Goal: Find specific page/section: Find specific page/section

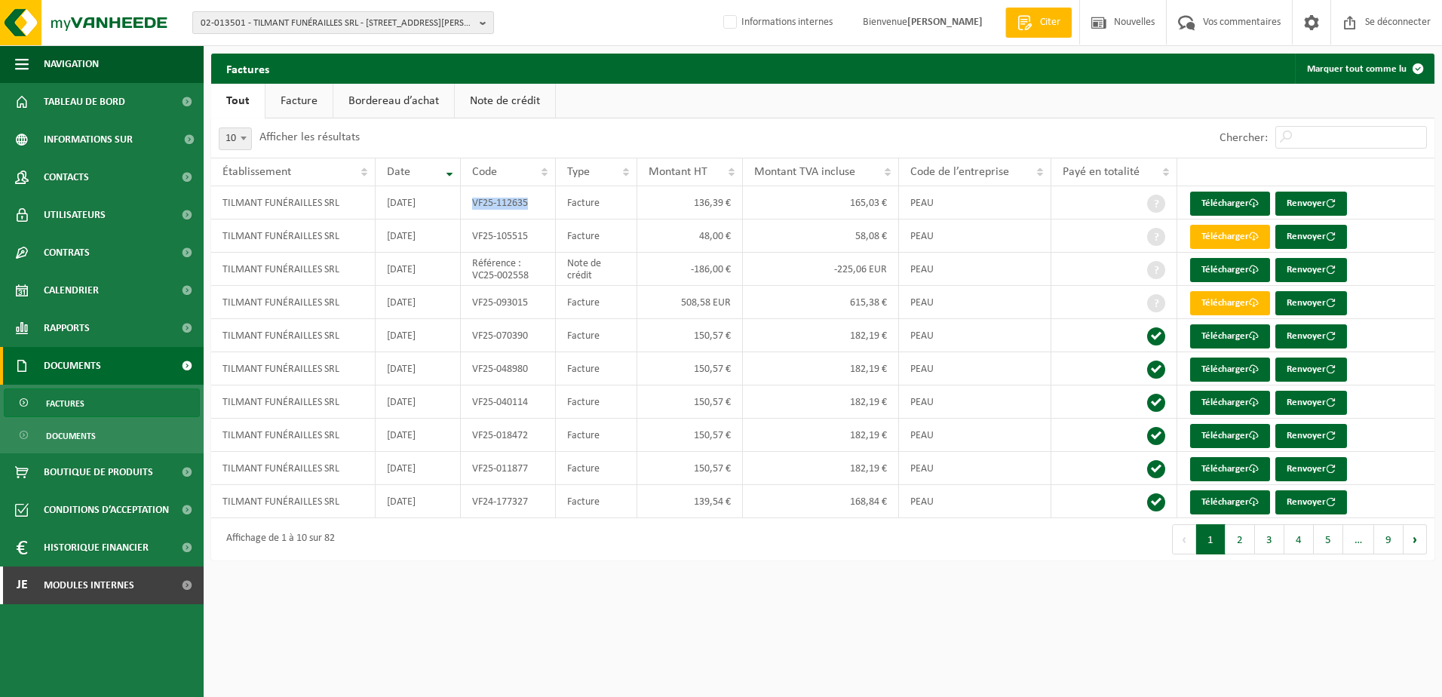
click at [231, 19] on span "02-013501 - TILMANT FUNÉRAILLES SRL - 1300 WAVRE, RUE ADELIN COLON 68" at bounding box center [337, 23] width 273 height 23
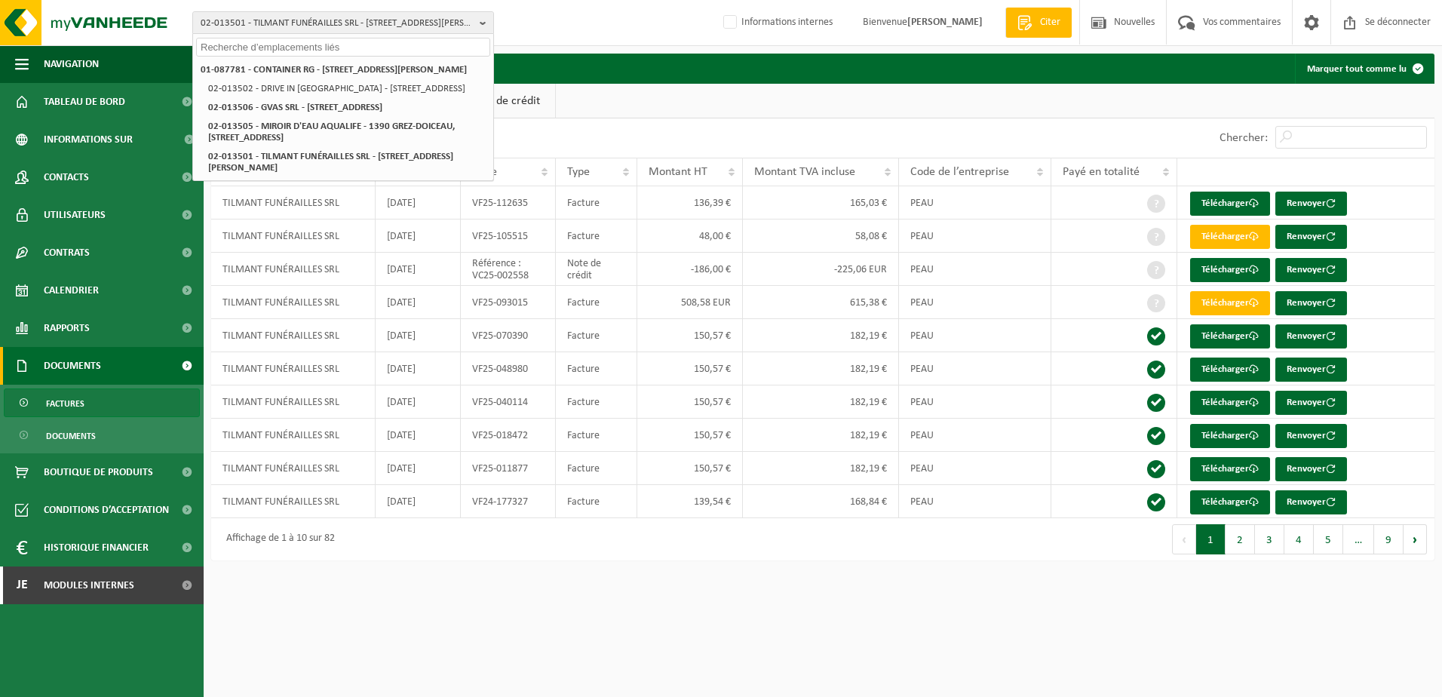
click at [235, 51] on input "text" at bounding box center [343, 47] width 294 height 19
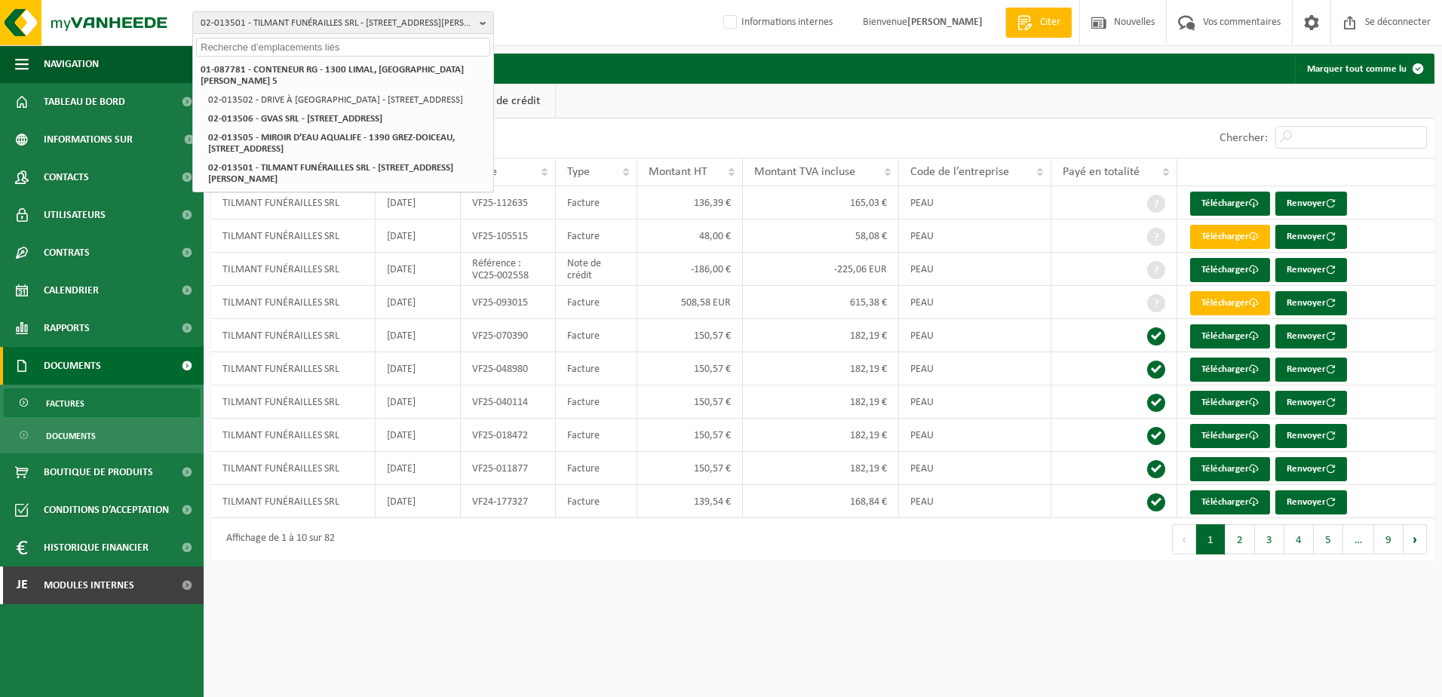
paste input "10-983299"
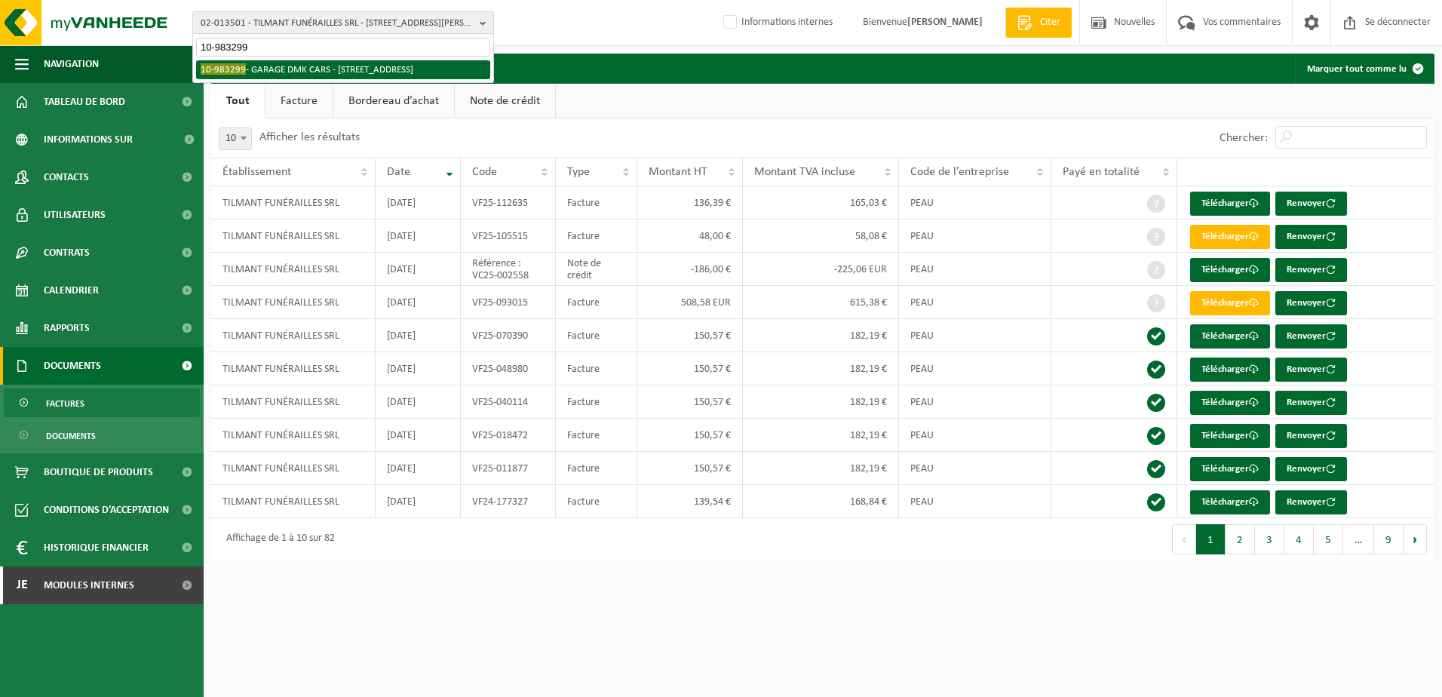
type input "10-983299"
click at [246, 69] on li "10-983299 - GARAGE DMK CARS - 7390 QUAREGNON, RUE DE L’IMPRIMERIE 23D" at bounding box center [343, 69] width 294 height 19
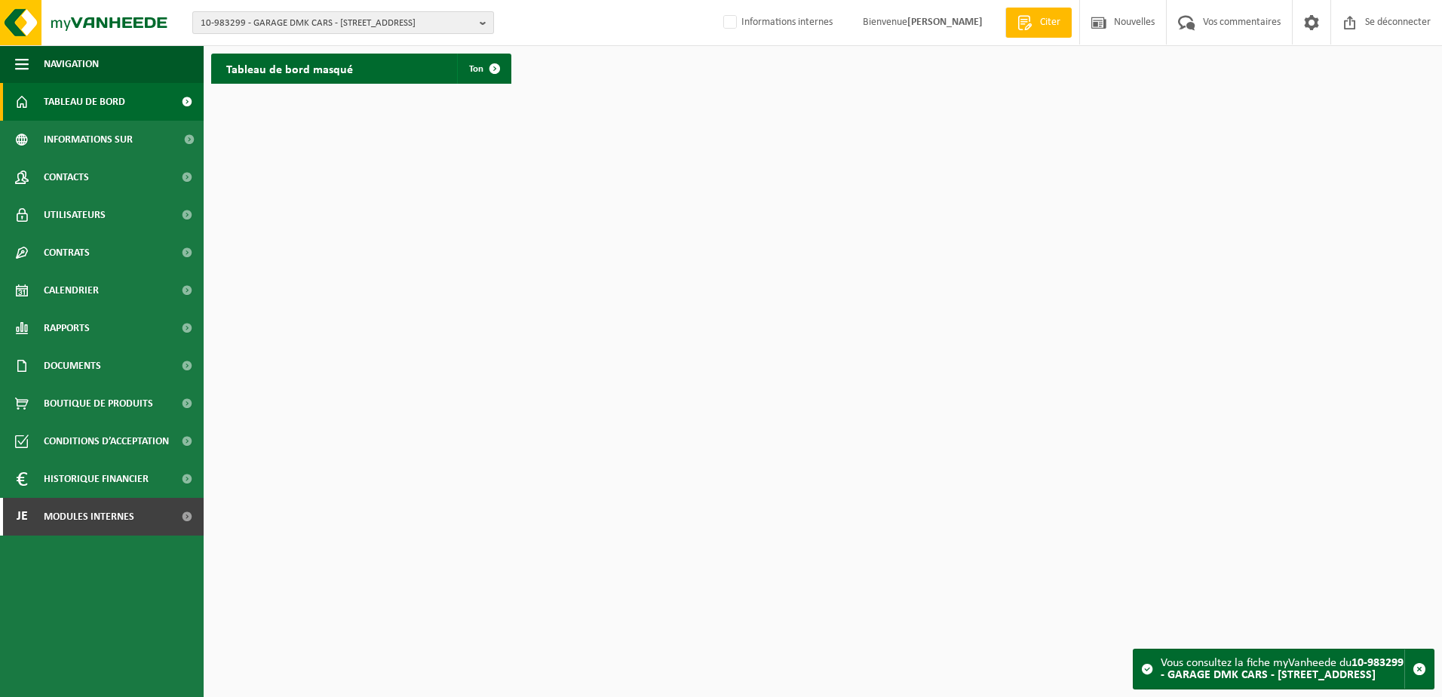
click at [221, 27] on span "10-983299 - GARAGE DMK CARS - [STREET_ADDRESS]" at bounding box center [337, 23] width 273 height 23
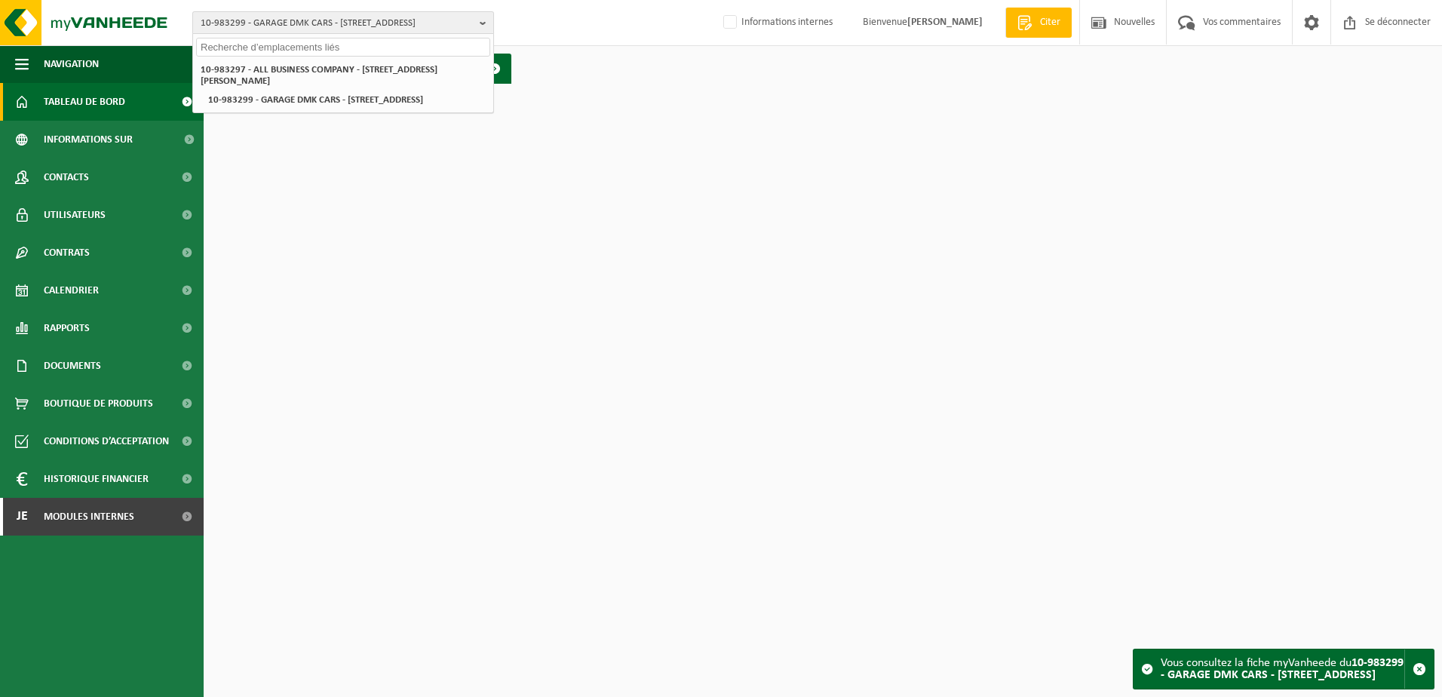
click at [224, 29] on span "10-983299 - GARAGE DMK CARS - [STREET_ADDRESS]" at bounding box center [337, 23] width 273 height 23
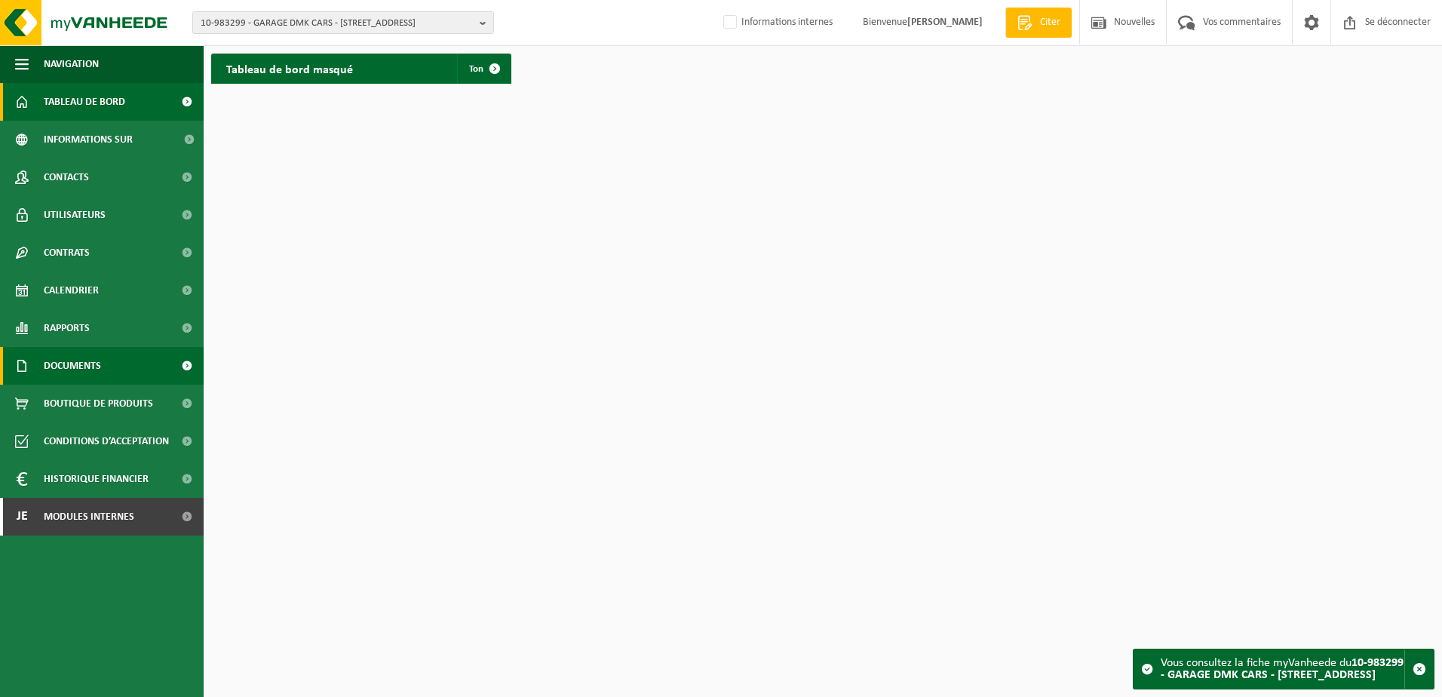
click at [83, 365] on span "Documents" at bounding box center [72, 366] width 57 height 38
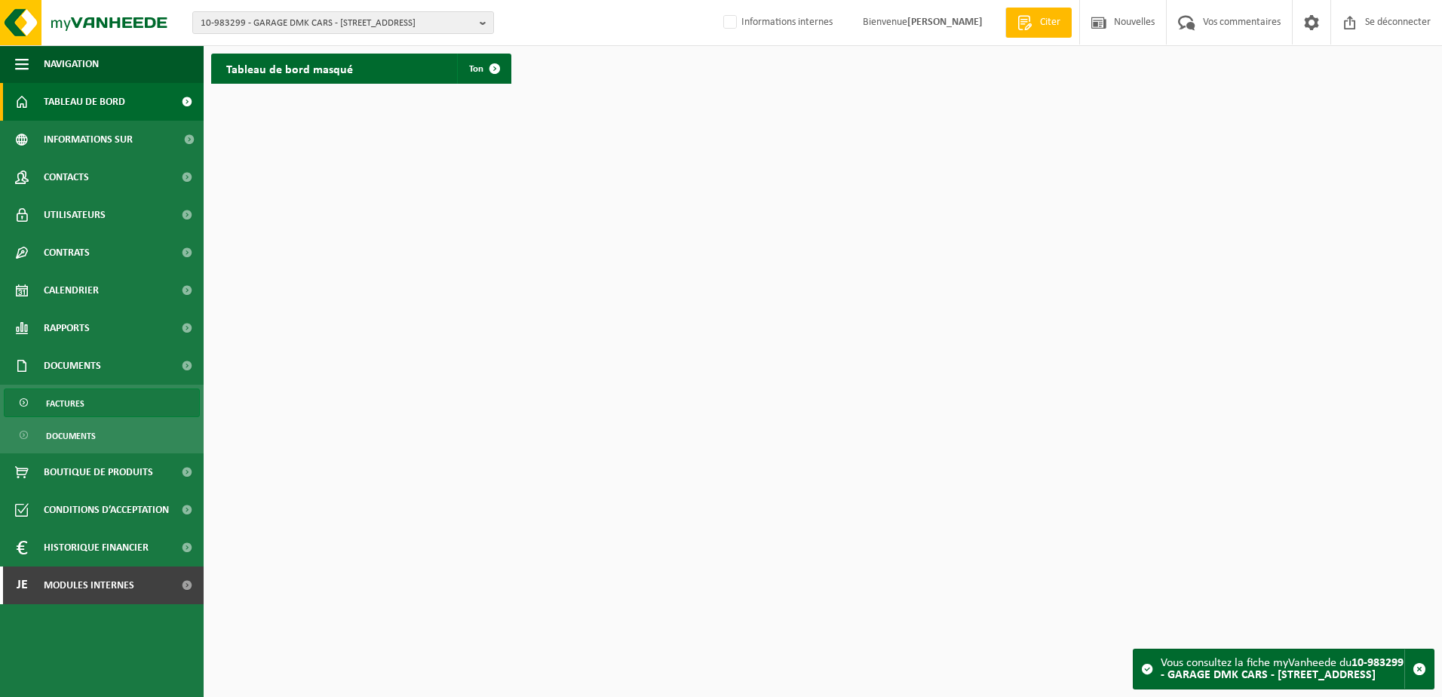
click at [71, 400] on span "Factures" at bounding box center [65, 403] width 38 height 29
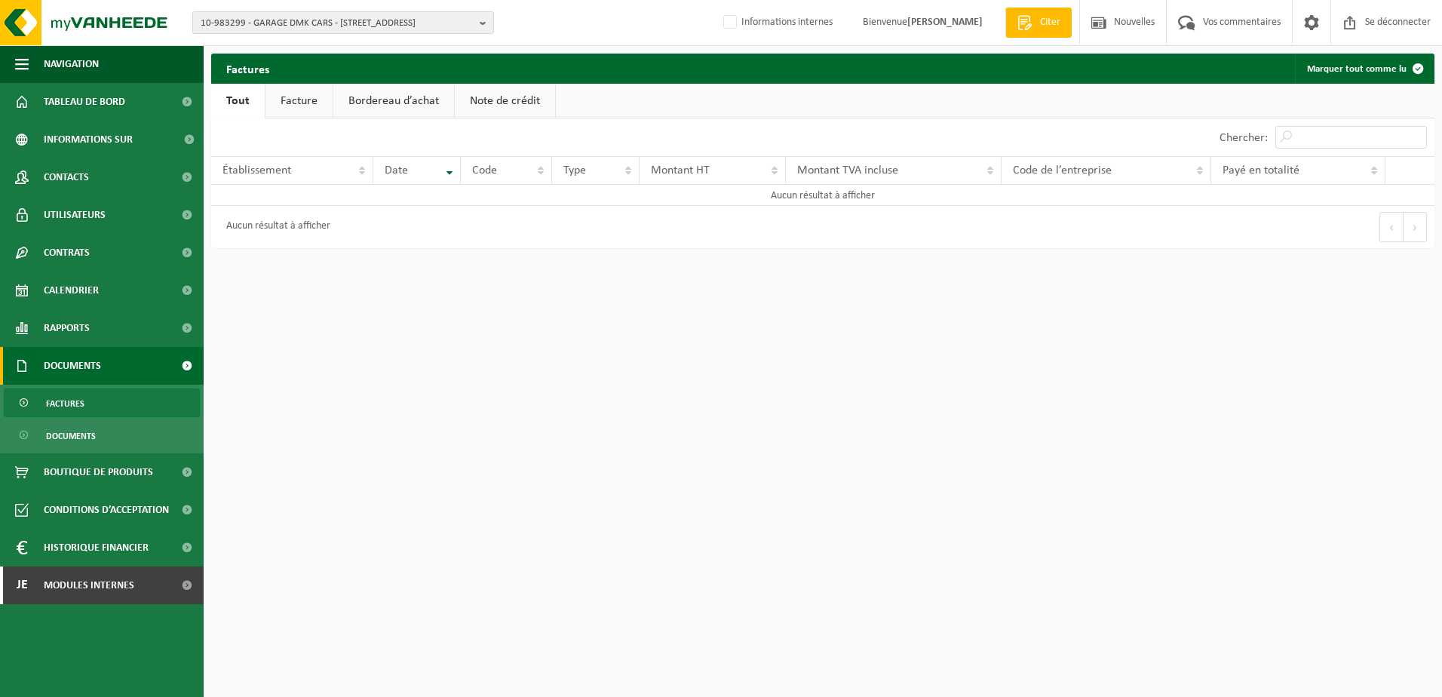
click at [78, 410] on span "Factures" at bounding box center [65, 403] width 38 height 29
click at [251, 26] on span "10-983299 - GARAGE DMK CARS - 7390 QUAREGNON, RUE DE L’IMPRIMERIE 23D" at bounding box center [337, 23] width 273 height 23
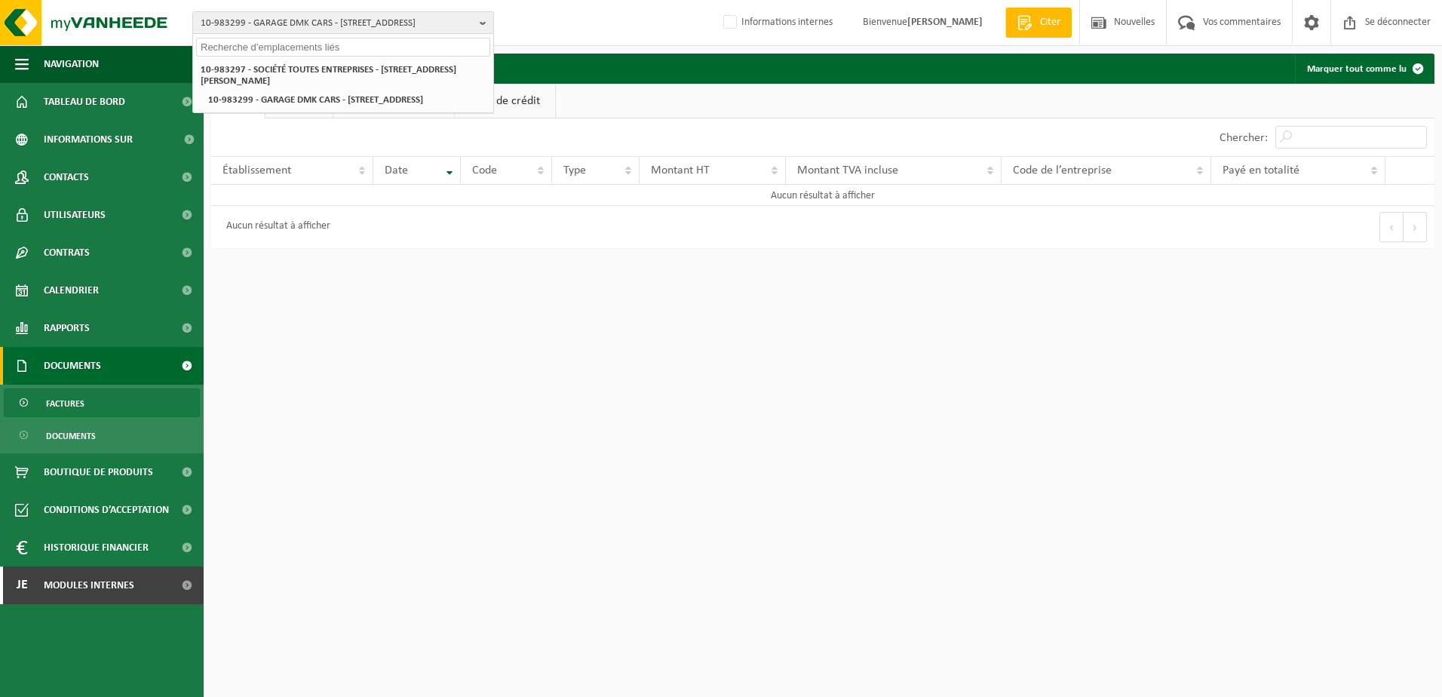
click at [266, 50] on input "text" at bounding box center [343, 47] width 294 height 19
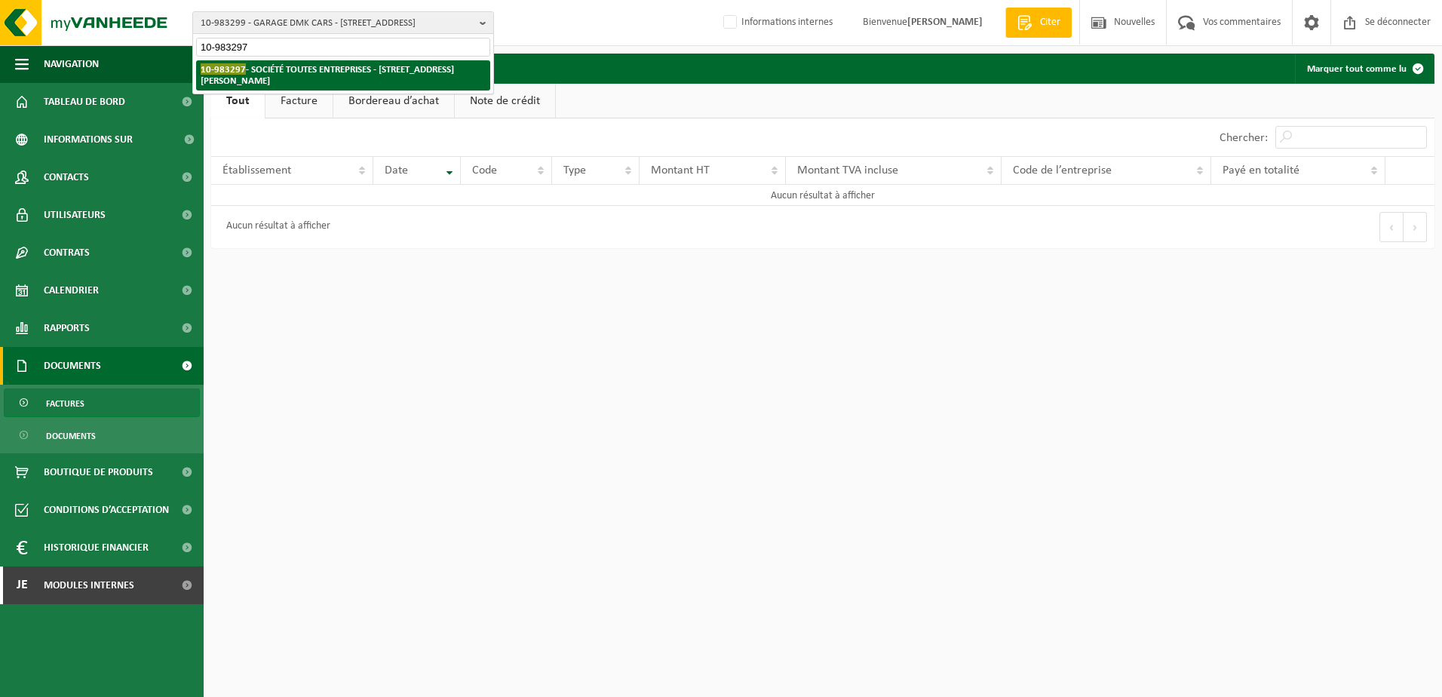
type input "10-983297"
click at [300, 68] on strong "10-983297 - SOCIÉTÉ TOUTES ENTREPRISES - 7390 QUAREGNON, RUE EMILE VANDERVELDE …" at bounding box center [327, 74] width 253 height 23
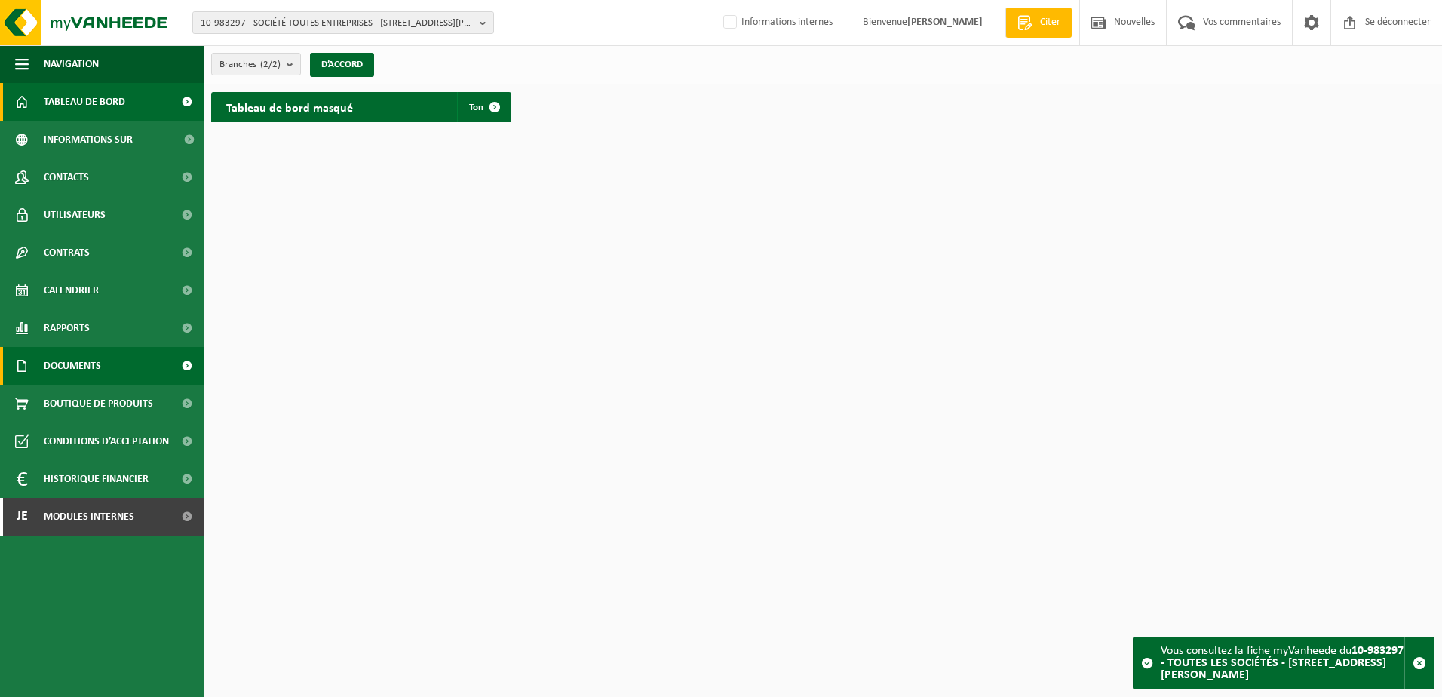
click at [105, 354] on link "Documents" at bounding box center [102, 366] width 204 height 38
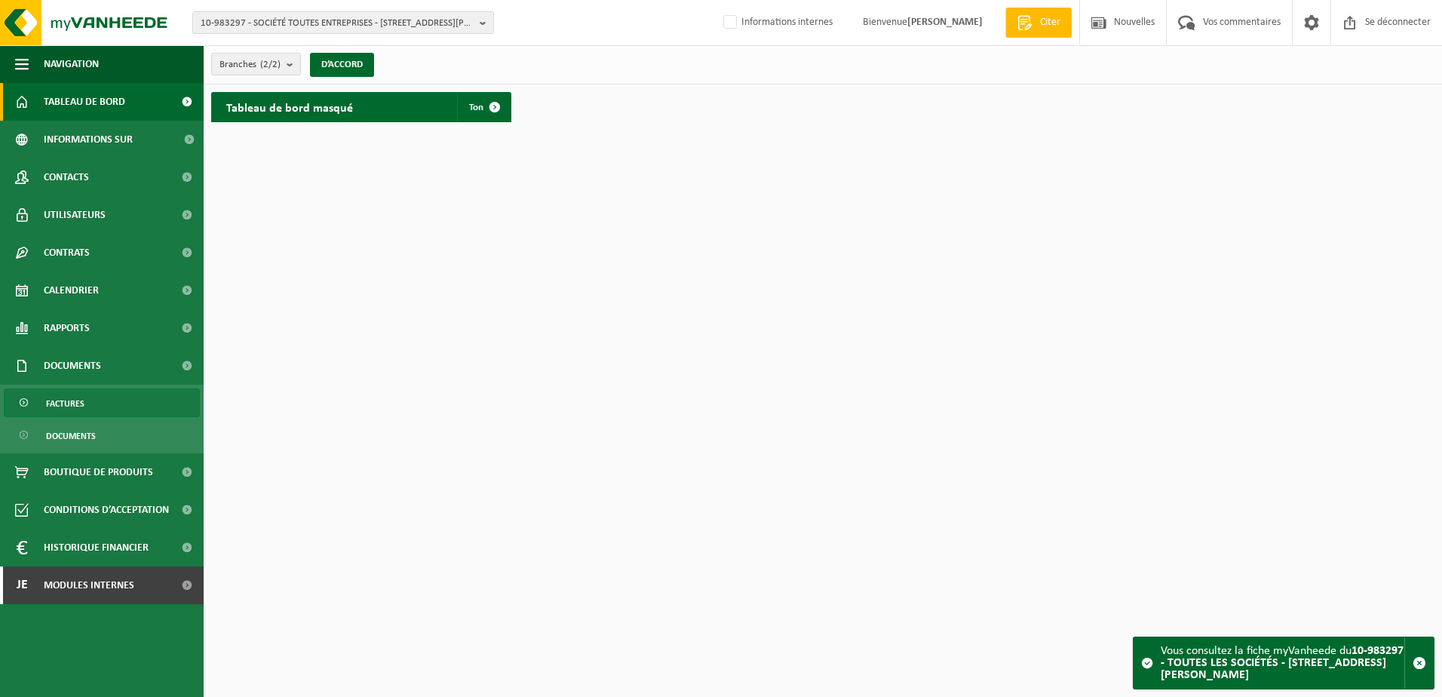
click at [103, 403] on link "Factures" at bounding box center [102, 403] width 196 height 29
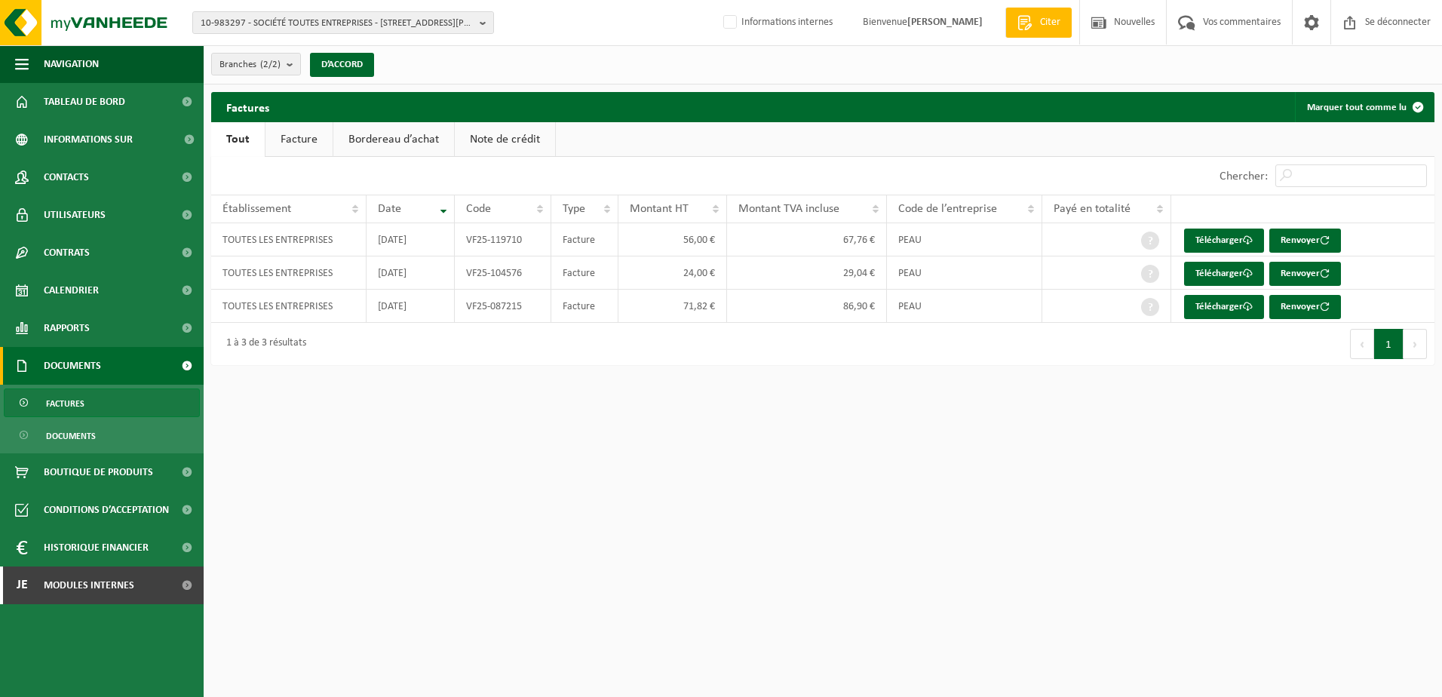
click at [86, 394] on link "Factures" at bounding box center [102, 403] width 196 height 29
click at [298, 10] on div "10-983297 - SOCIÉTÉ TOUTES ENTREPRISES - 7390 QUAREGNON, RUE EMILE VANDERVELDE …" at bounding box center [721, 23] width 1442 height 46
click at [294, 23] on span "10-983297 - SOCIÉTÉ TOUTES ENTREPRISES - 7390 QUAREGNON, RUE EMILE VANDERVELDE …" at bounding box center [337, 23] width 273 height 23
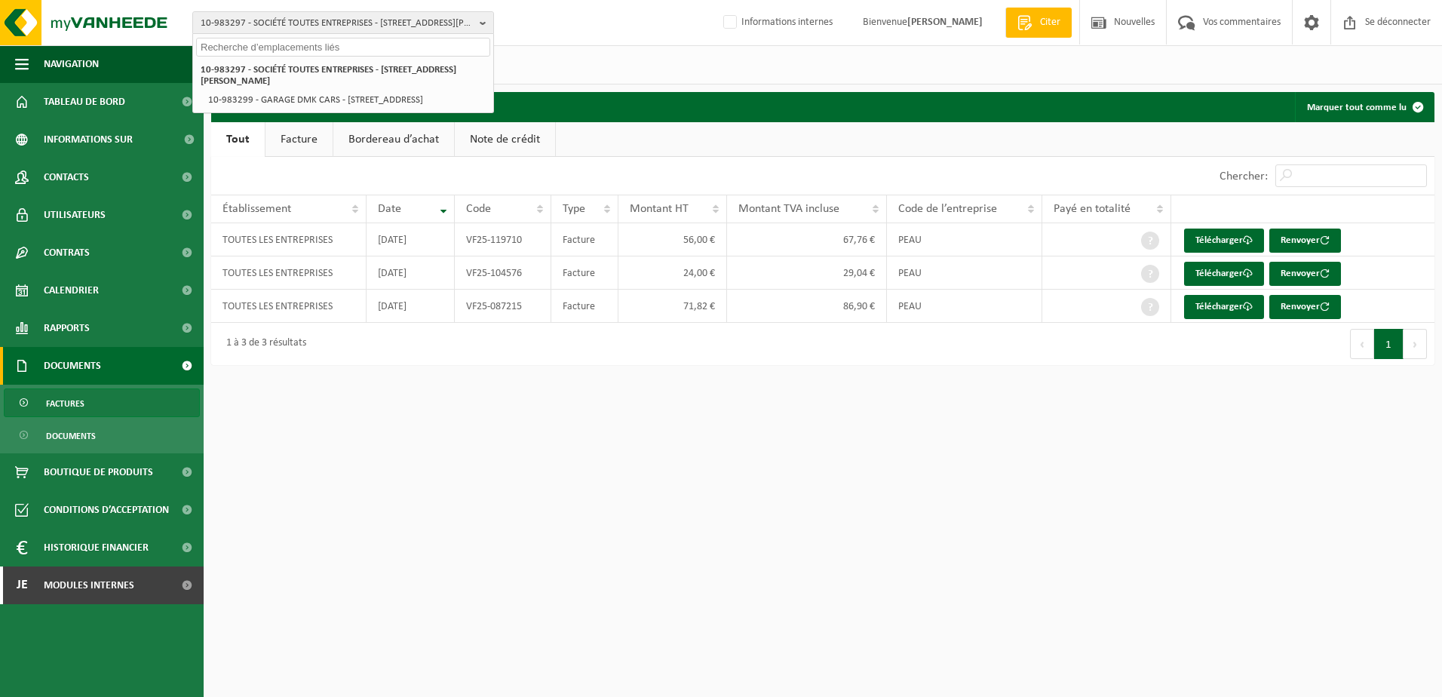
click at [278, 46] on input "text" at bounding box center [343, 47] width 294 height 19
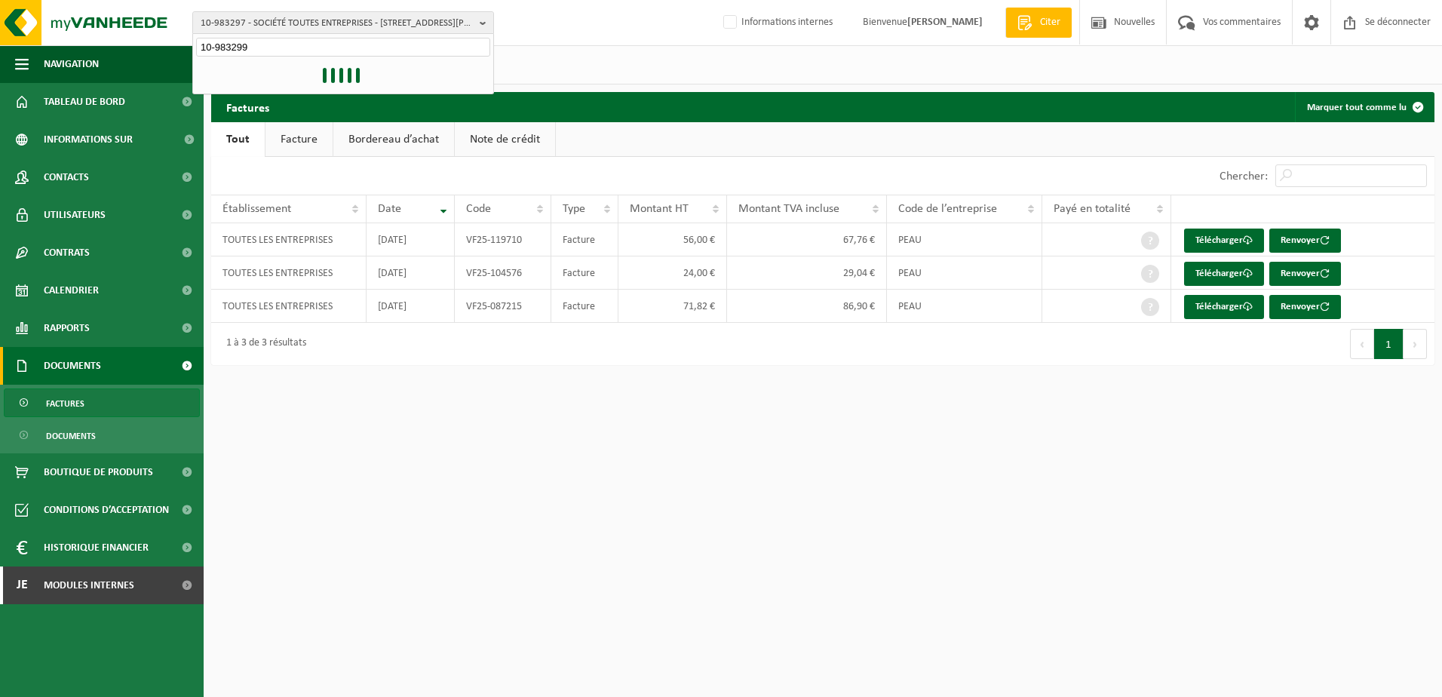
type input "10-983299"
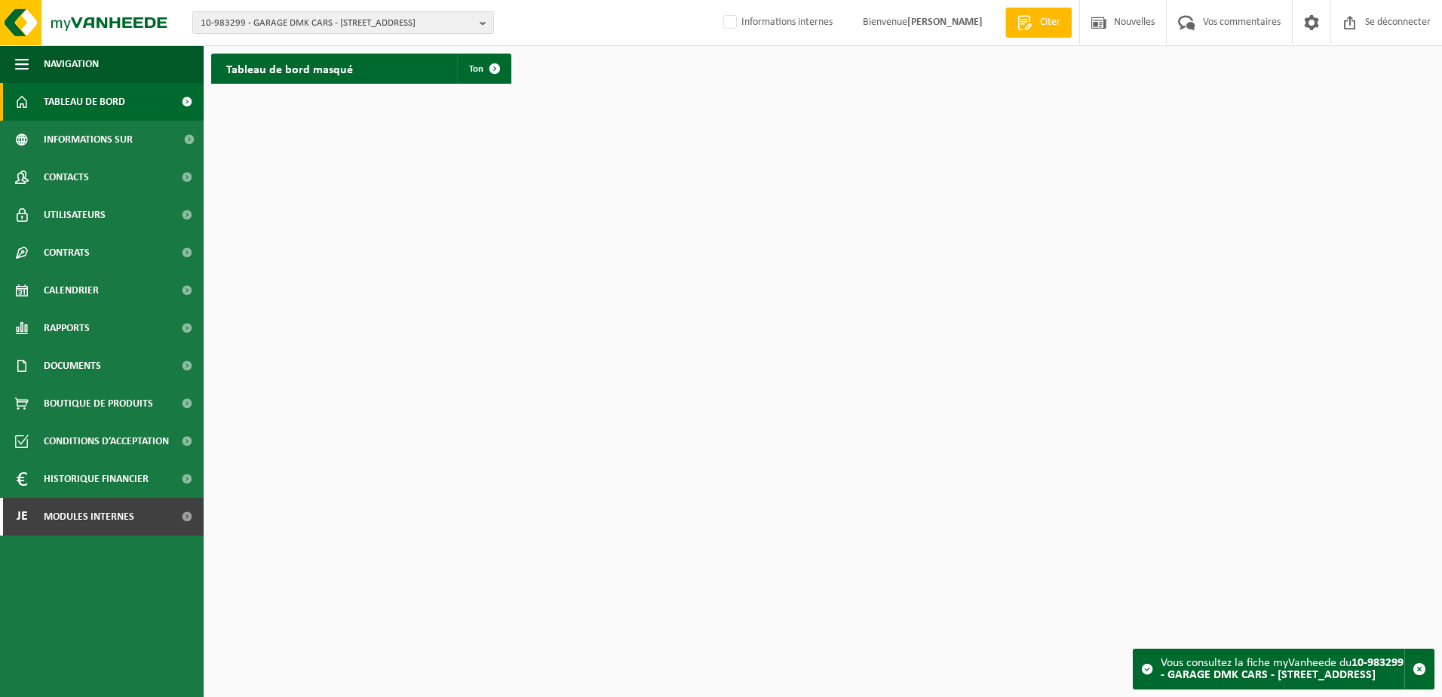
click at [100, 104] on span "Tableau de bord" at bounding box center [84, 102] width 81 height 38
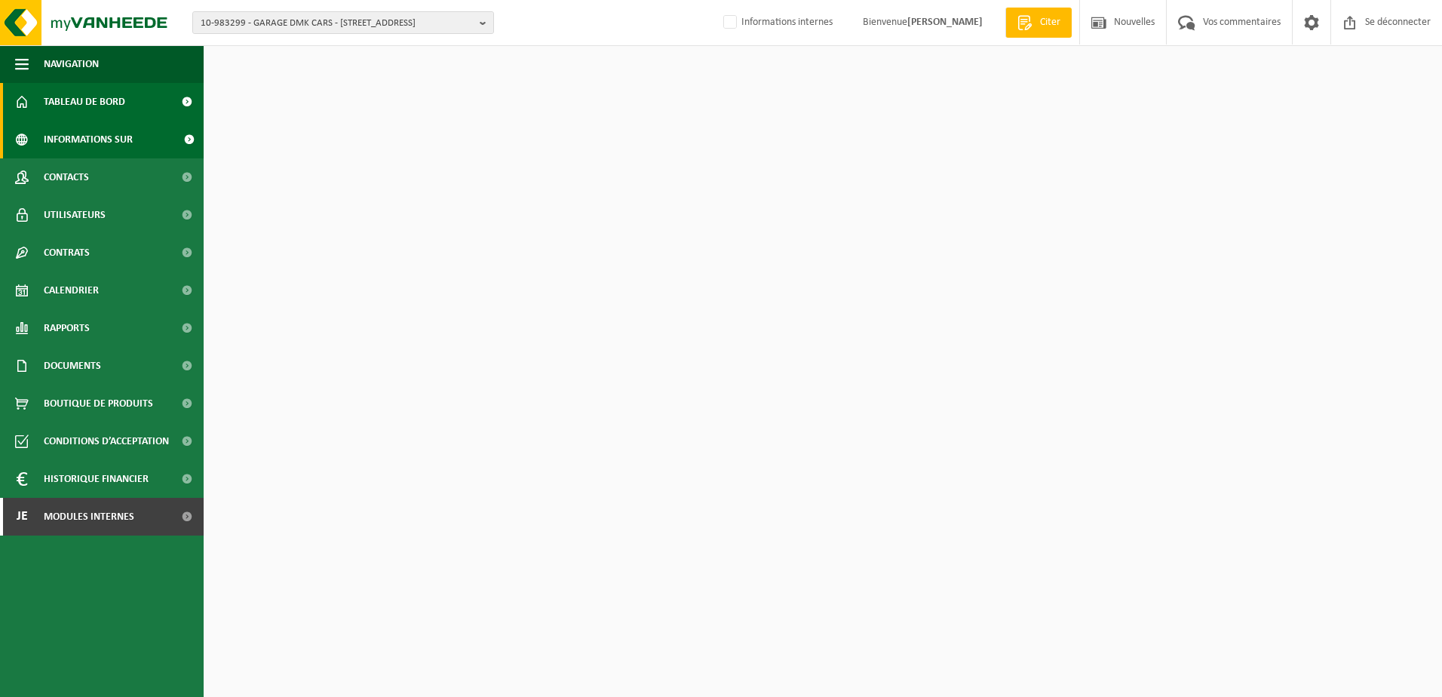
click at [102, 138] on span "Informations sur l’entreprise" at bounding box center [109, 140] width 131 height 38
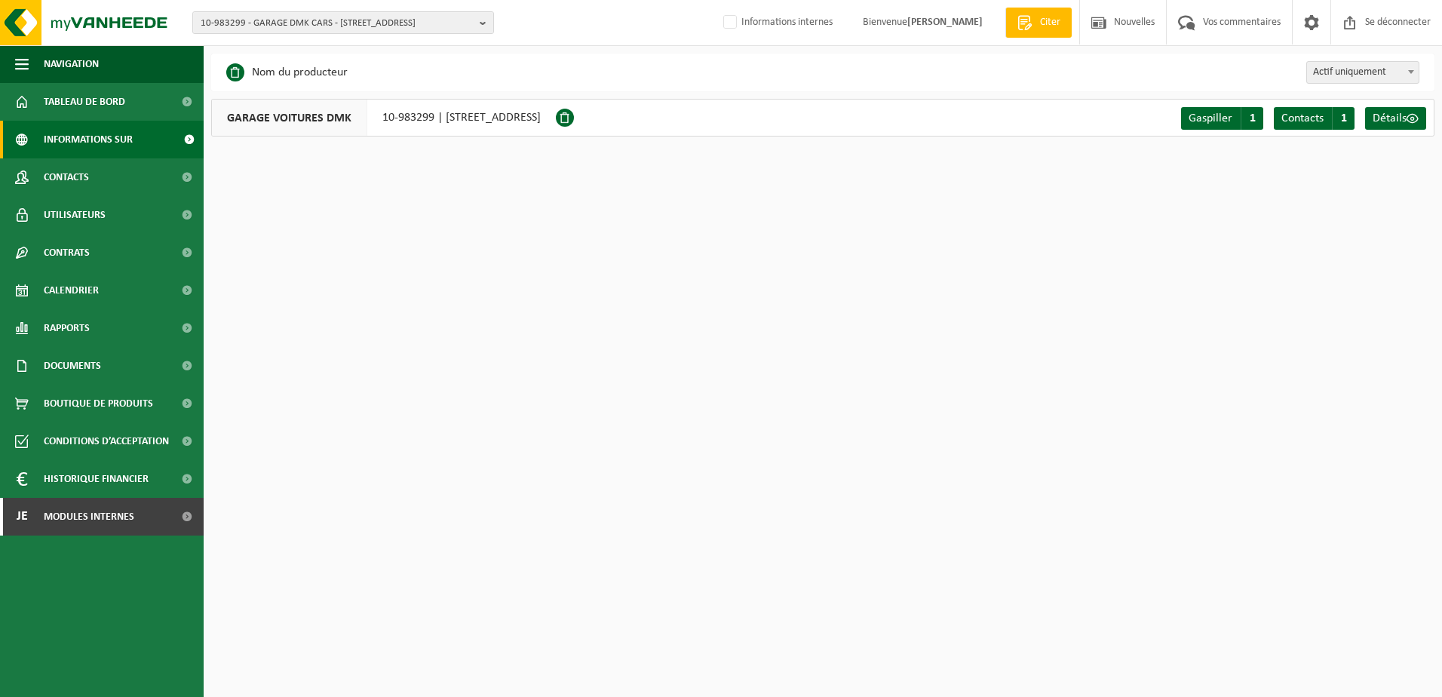
click at [497, 257] on html "10-983299 - GARAGE DMK CARS - [STREET_ADDRESS] 10-983297 - ALL BUSINESS COMPANY…" at bounding box center [721, 348] width 1442 height 697
click at [472, 288] on html "10-983299 - GARAGE DMK CARS - [STREET_ADDRESS] 10-983297 - ALL BUSINESS COMPANY…" at bounding box center [721, 348] width 1442 height 697
